Goal: Communication & Community: Answer question/provide support

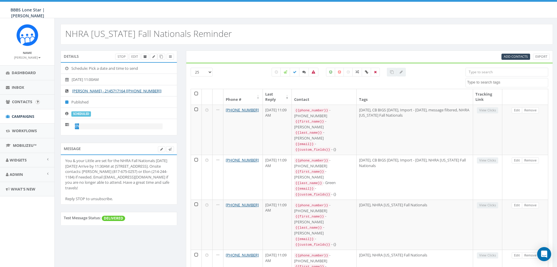
select select
click at [20, 88] on span "Inbox" at bounding box center [18, 87] width 13 height 5
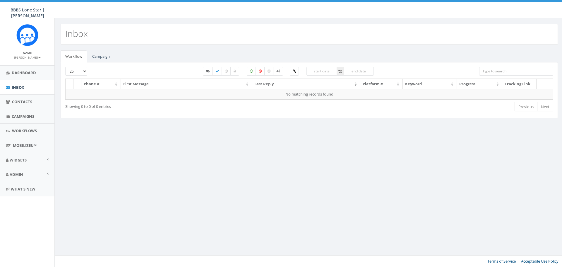
select select
click at [101, 57] on link "Campaign" at bounding box center [100, 56] width 27 height 12
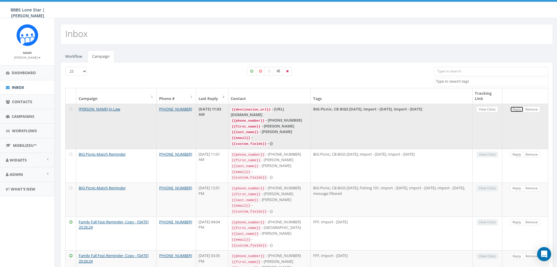
click at [516, 109] on link "Reply" at bounding box center [517, 109] width 13 height 6
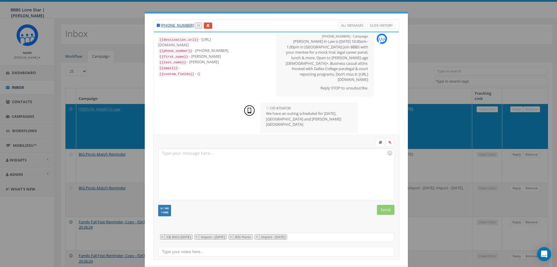
scroll to position [18, 0]
click at [287, 152] on div at bounding box center [277, 173] width 236 height 51
click at [377, 207] on input "Send" at bounding box center [386, 210] width 18 height 10
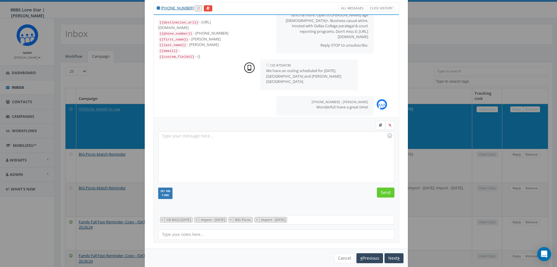
scroll to position [27, 0]
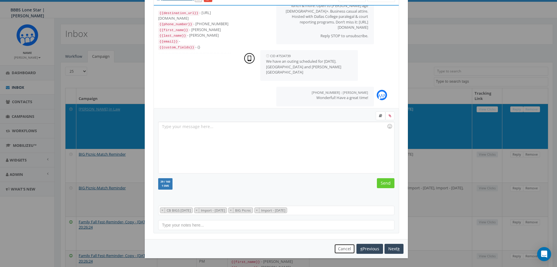
click at [341, 248] on button "Cancel" at bounding box center [344, 248] width 21 height 10
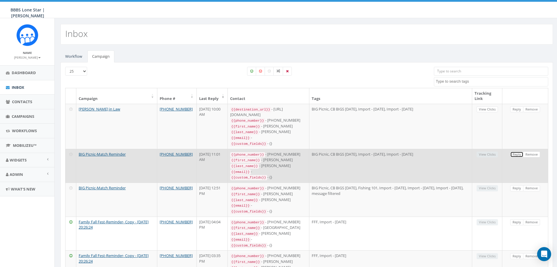
click at [518, 152] on link "Reply" at bounding box center [517, 154] width 13 height 6
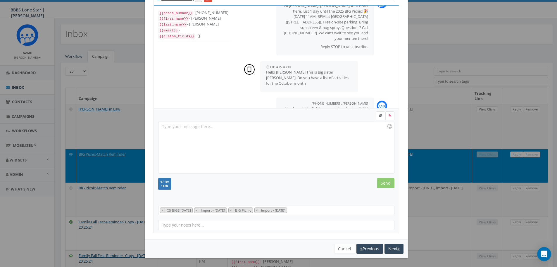
scroll to position [10, 0]
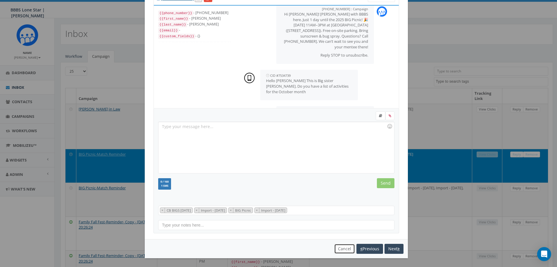
click at [340, 246] on button "Cancel" at bounding box center [344, 248] width 21 height 10
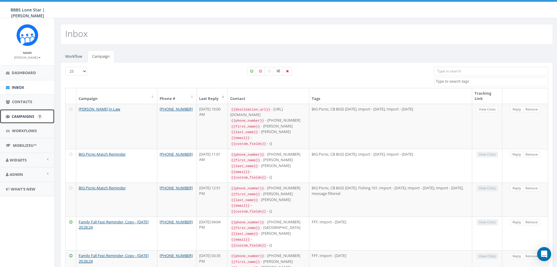
click at [30, 117] on span "Campaigns" at bounding box center [23, 116] width 23 height 5
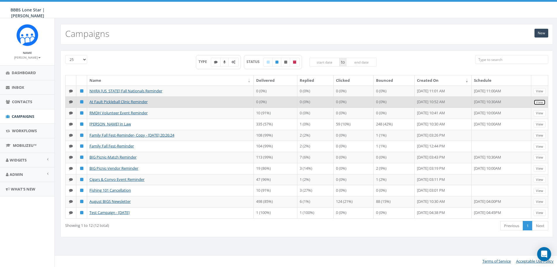
click at [539, 102] on link "View" at bounding box center [540, 102] width 12 height 6
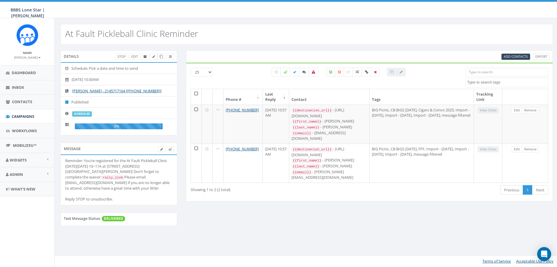
select select
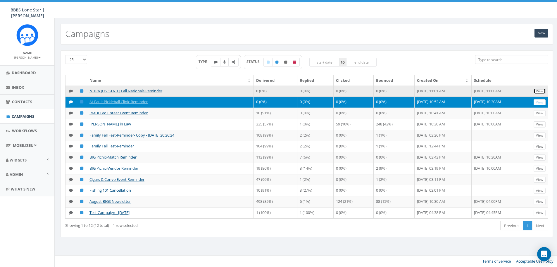
click at [540, 92] on link "View" at bounding box center [540, 91] width 12 height 6
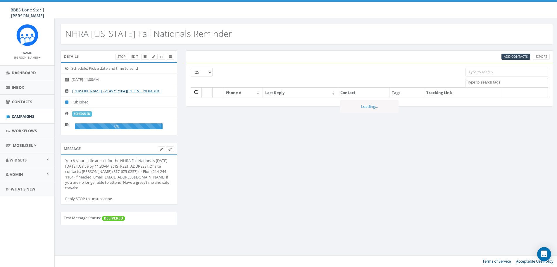
select select
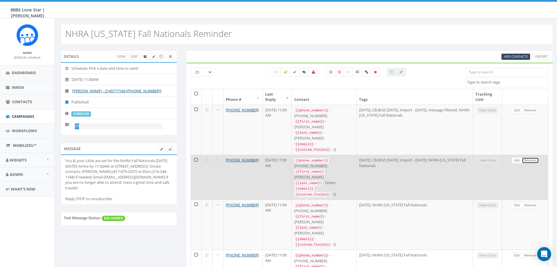
click at [531, 157] on link "Remove" at bounding box center [530, 160] width 17 height 6
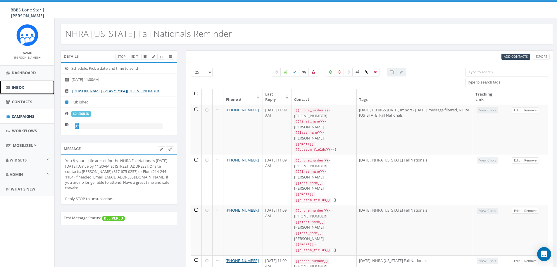
click at [21, 86] on span "Inbox" at bounding box center [18, 87] width 13 height 5
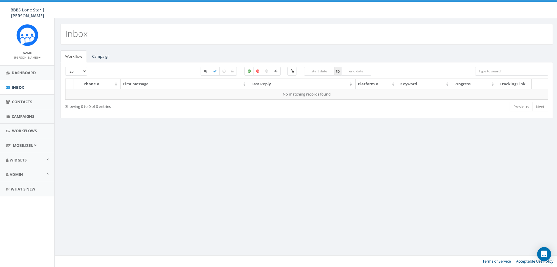
select select
click at [97, 52] on link "Campaign" at bounding box center [100, 56] width 27 height 12
